Goal: Information Seeking & Learning: Learn about a topic

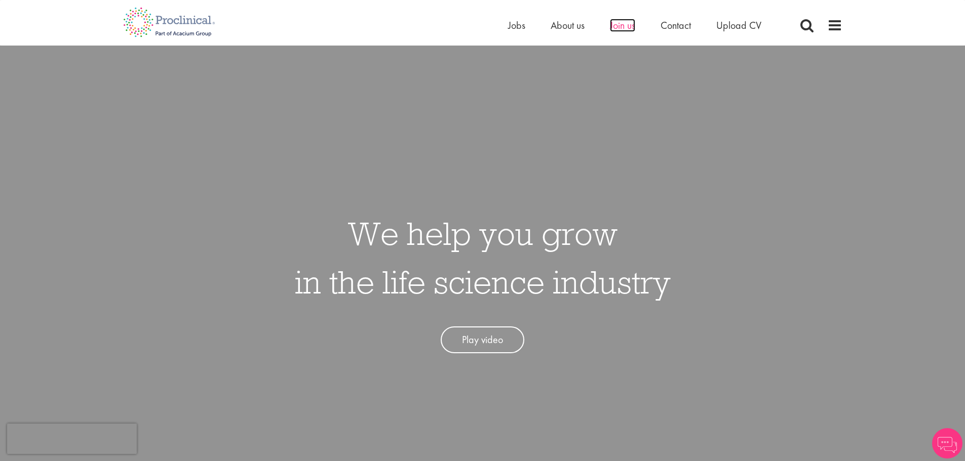
click at [616, 24] on span "Join us" at bounding box center [622, 25] width 25 height 13
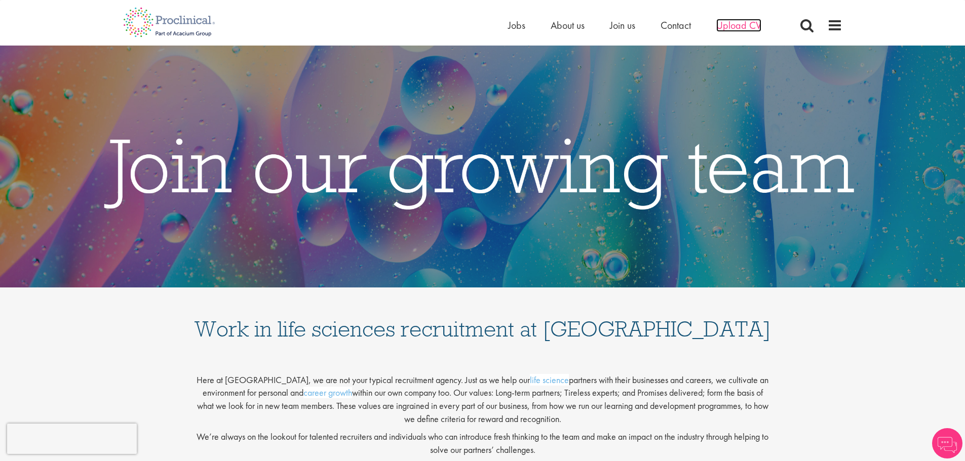
click at [732, 21] on span "Upload CV" at bounding box center [738, 25] width 45 height 13
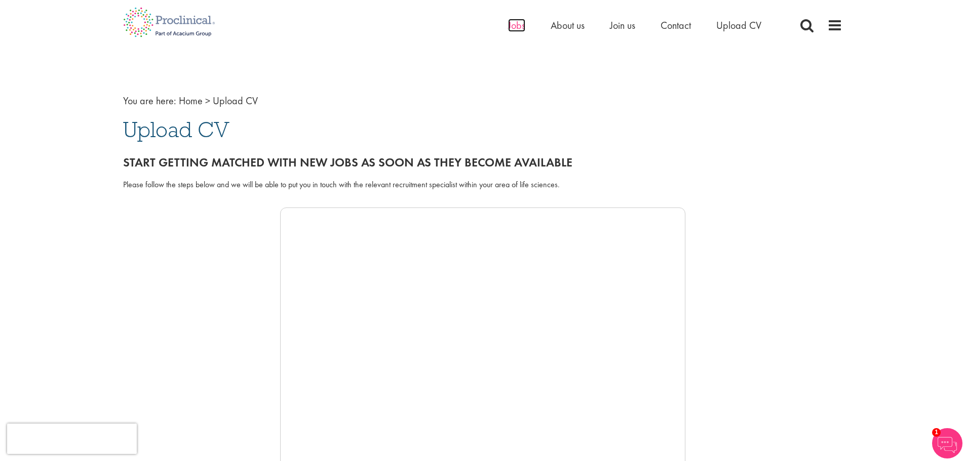
click at [518, 25] on span "Jobs" at bounding box center [516, 25] width 17 height 13
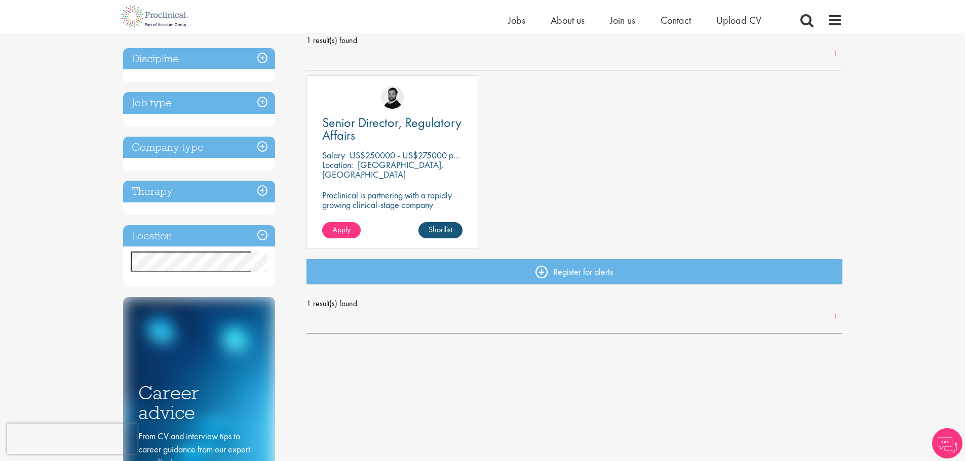
scroll to position [152, 0]
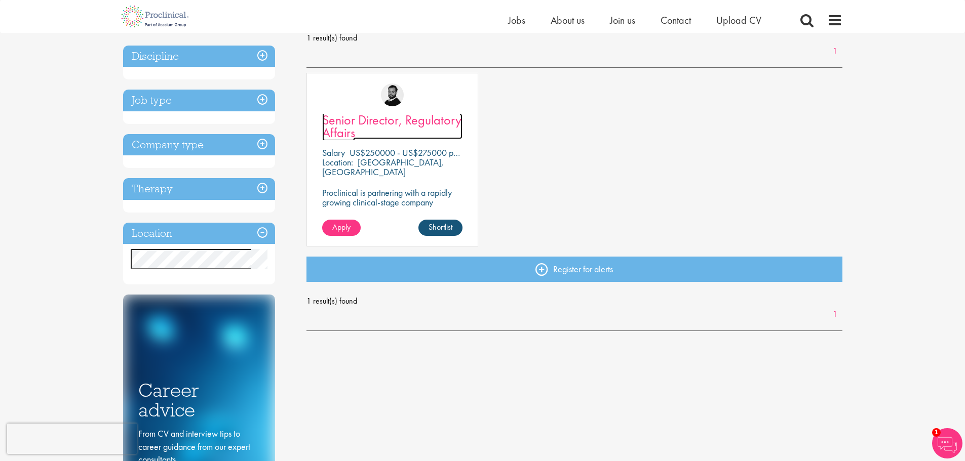
click at [441, 131] on link "Senior Director, Regulatory Affairs" at bounding box center [392, 126] width 140 height 25
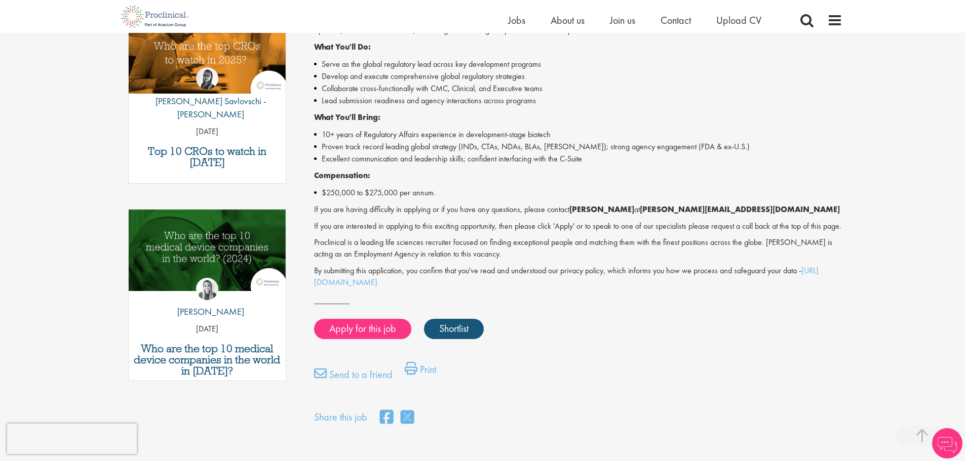
scroll to position [253, 0]
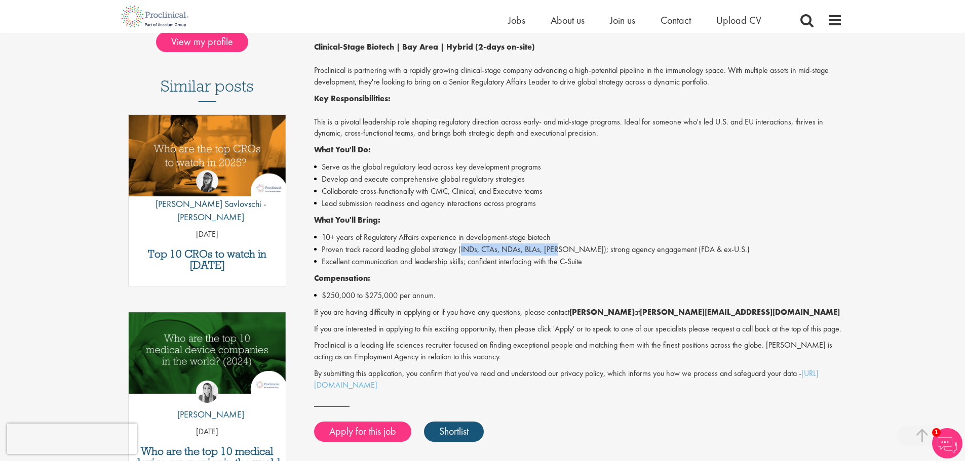
drag, startPoint x: 460, startPoint y: 252, endPoint x: 564, endPoint y: 250, distance: 103.8
click at [564, 250] on li "Proven track record leading global strategy (INDs, CTAs, NDAs, BLAs, MAAs); str…" at bounding box center [578, 250] width 528 height 12
copy li "INDs, CTAs, NDAs, BLAs, MAAs"
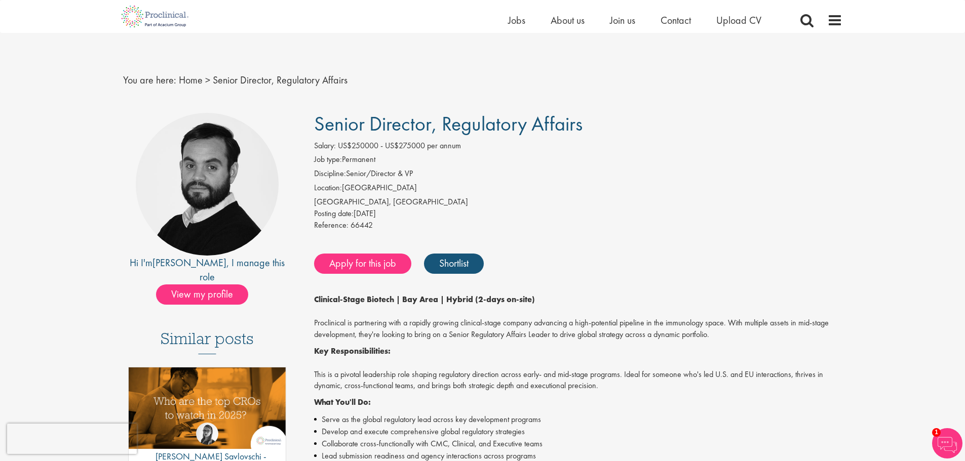
scroll to position [0, 0]
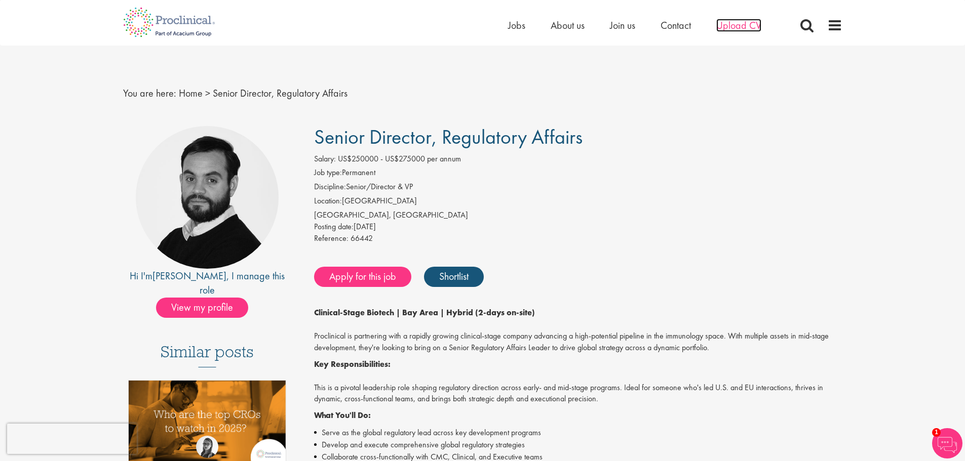
click at [736, 20] on span "Upload CV" at bounding box center [738, 25] width 45 height 13
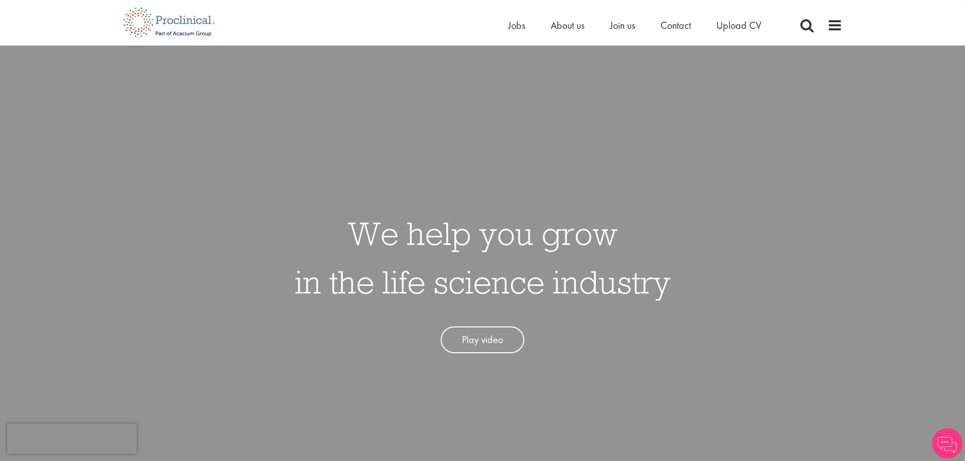
click at [504, 21] on div "Home Jobs About us Join us Contact Upload CV" at bounding box center [478, 19] width 727 height 38
click at [510, 23] on span "Jobs" at bounding box center [516, 25] width 17 height 13
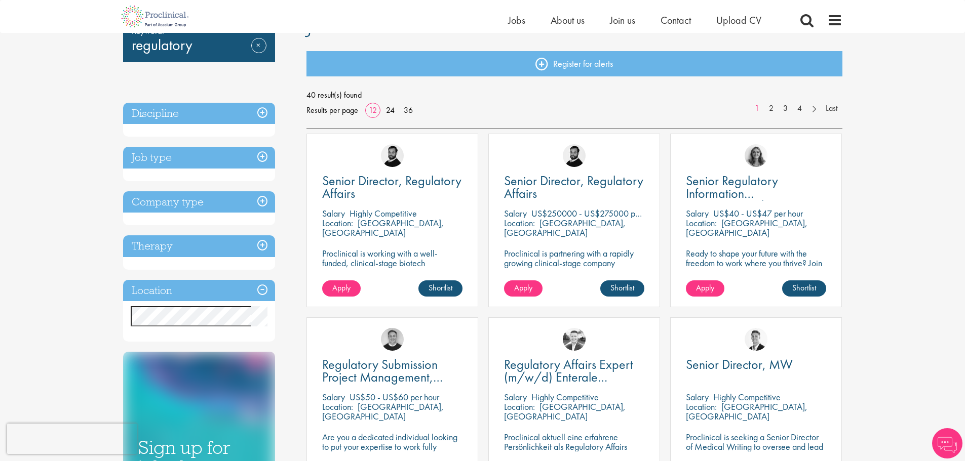
scroll to position [101, 0]
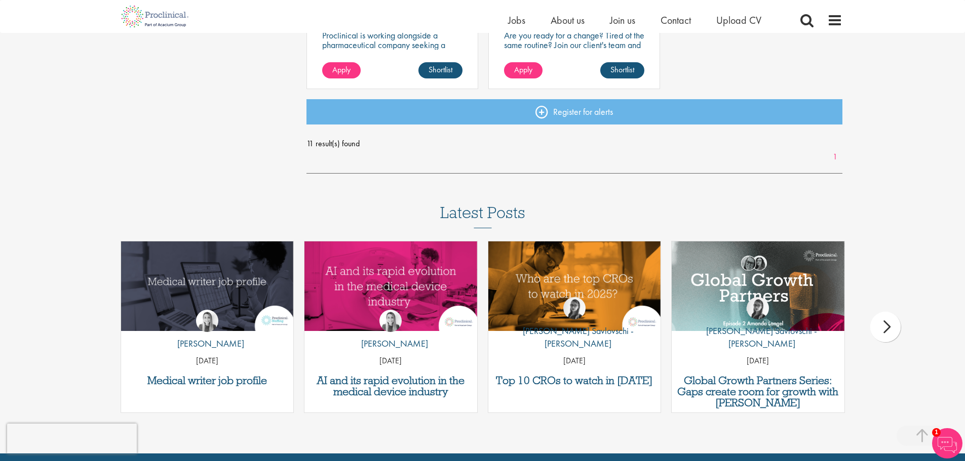
scroll to position [1001, 0]
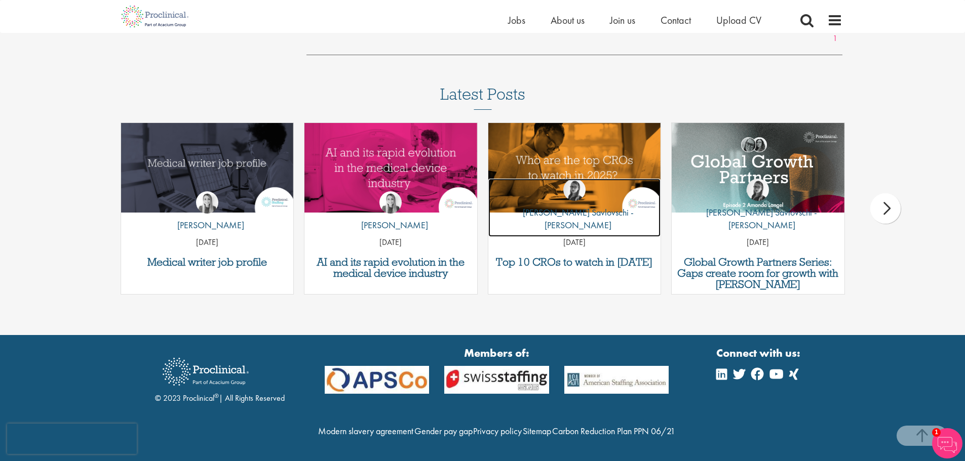
click at [578, 183] on img at bounding box center [574, 190] width 22 height 22
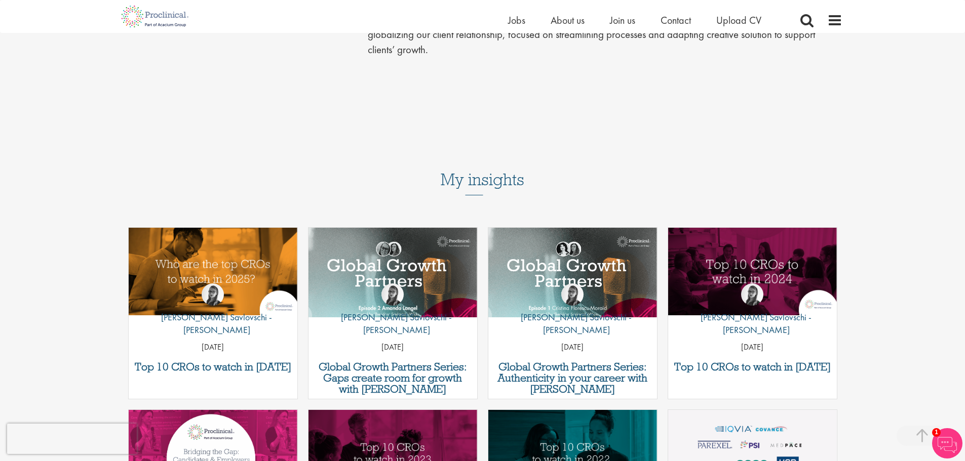
scroll to position [861, 0]
